Goal: Information Seeking & Learning: Find specific page/section

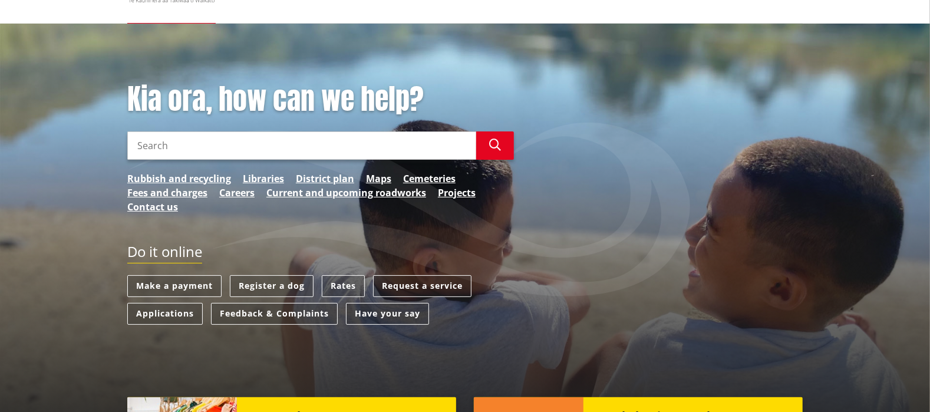
scroll to position [78, 0]
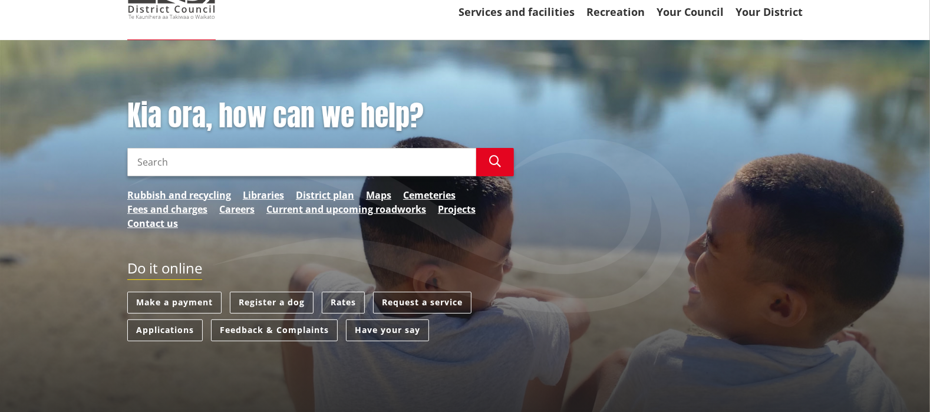
click at [146, 157] on input "Search" at bounding box center [301, 162] width 349 height 28
type input "employee agreement"
click at [487, 156] on button "Search" at bounding box center [495, 162] width 38 height 28
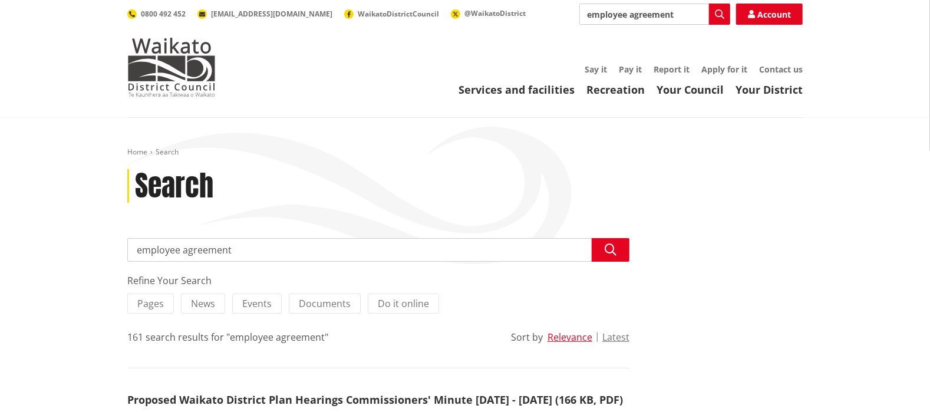
click at [177, 252] on input "employee agreement" at bounding box center [378, 250] width 502 height 24
click at [237, 252] on input "employee agreement" at bounding box center [378, 250] width 502 height 24
type input "e"
type input "HR"
click at [603, 255] on button "Search" at bounding box center [611, 250] width 38 height 24
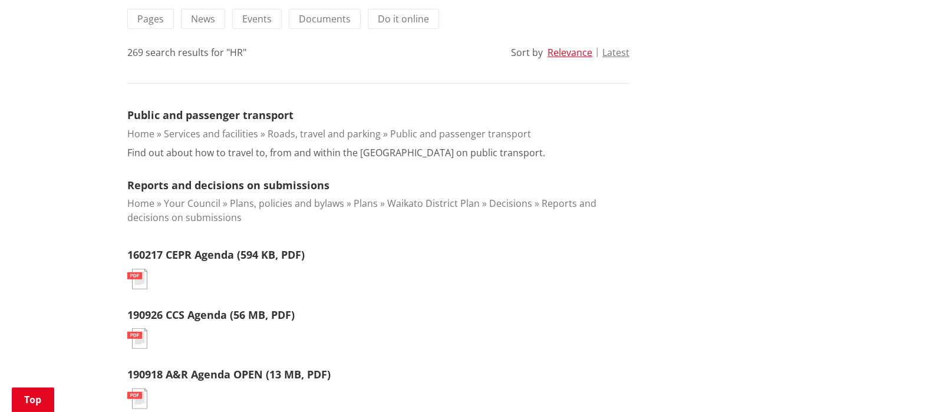
scroll to position [238, 0]
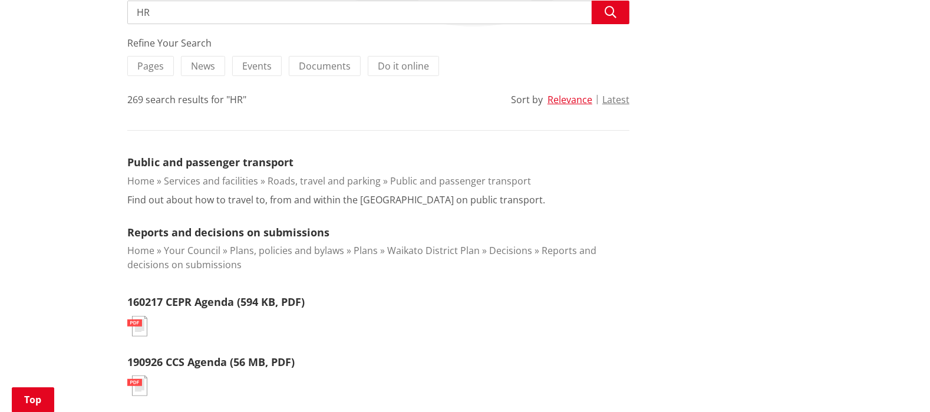
click at [166, 11] on input "HR" at bounding box center [378, 13] width 502 height 24
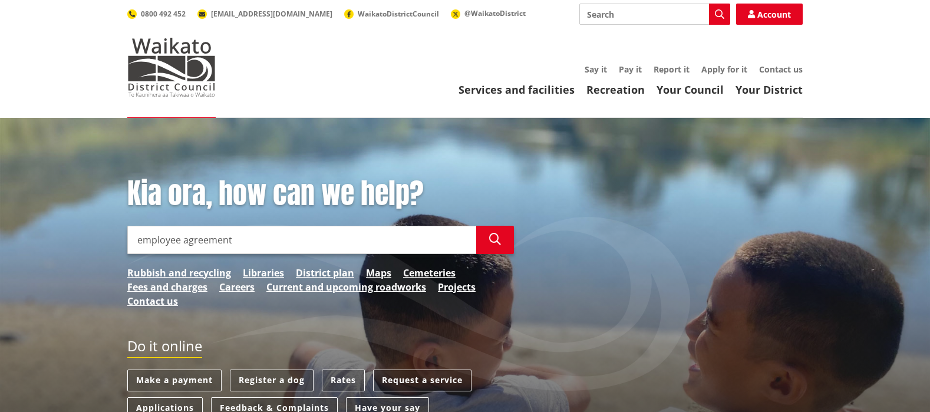
scroll to position [78, 0]
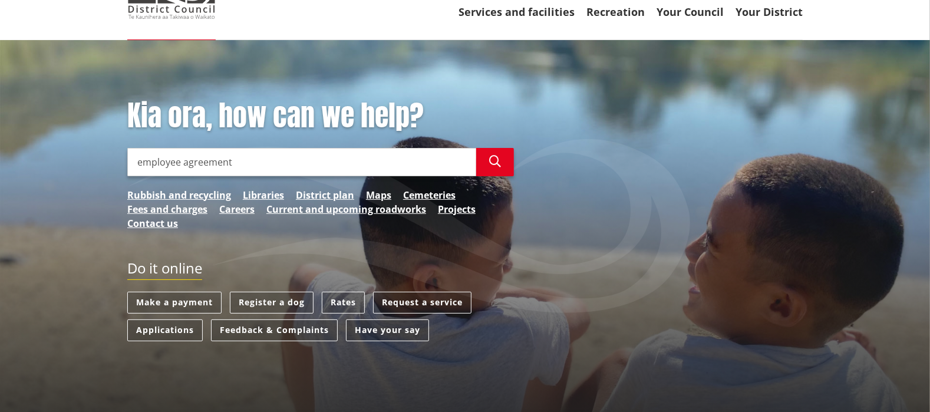
click at [230, 162] on input "employee agreement" at bounding box center [301, 162] width 349 height 28
type input "e"
type input "Human Resources"
click at [496, 164] on icon "button" at bounding box center [495, 162] width 12 height 12
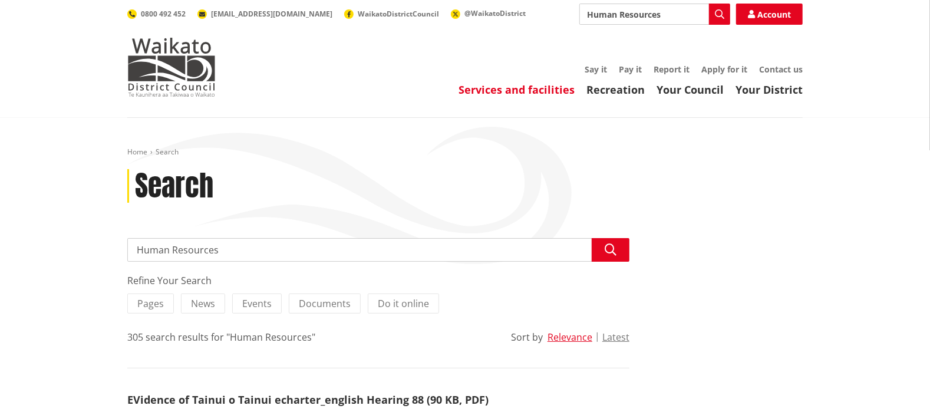
click at [523, 88] on link "Services and facilities" at bounding box center [517, 90] width 116 height 14
